Goal: Transaction & Acquisition: Download file/media

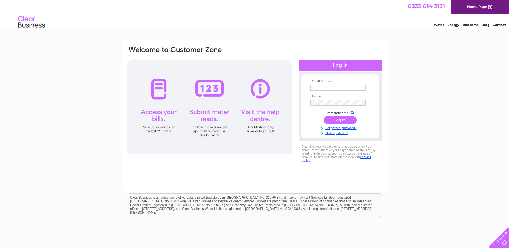
type input "[EMAIL_ADDRESS][PERSON_NAME][DOMAIN_NAME]"
click at [341, 119] on input "submit" at bounding box center [340, 120] width 33 height 8
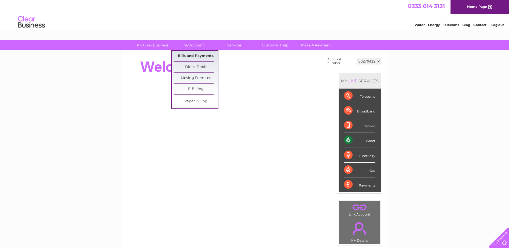
click at [192, 56] on link "Bills and Payments" at bounding box center [196, 56] width 44 height 11
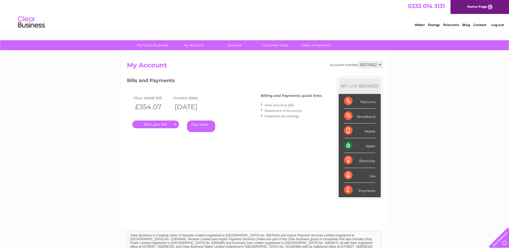
click at [159, 124] on link "." at bounding box center [155, 125] width 47 height 8
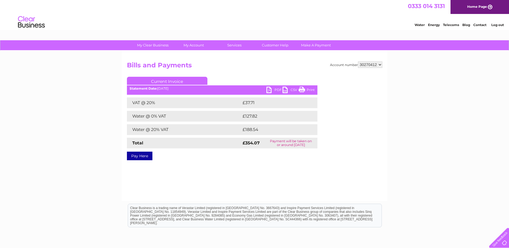
click at [278, 88] on link "PDF" at bounding box center [275, 91] width 16 height 8
click at [274, 89] on link "PDF" at bounding box center [275, 91] width 16 height 8
